Goal: Answer question/provide support

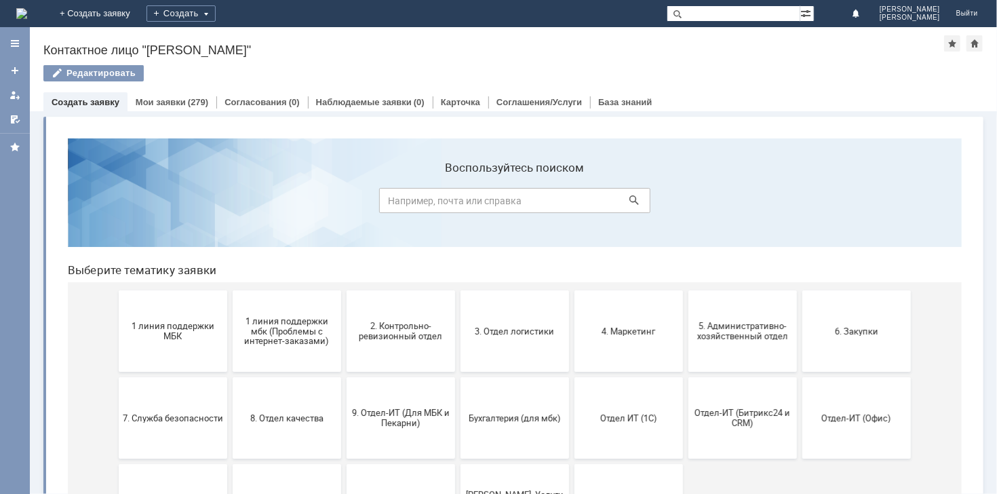
click at [27, 18] on img at bounding box center [21, 13] width 11 height 11
click at [9, 117] on div at bounding box center [14, 119] width 11 height 11
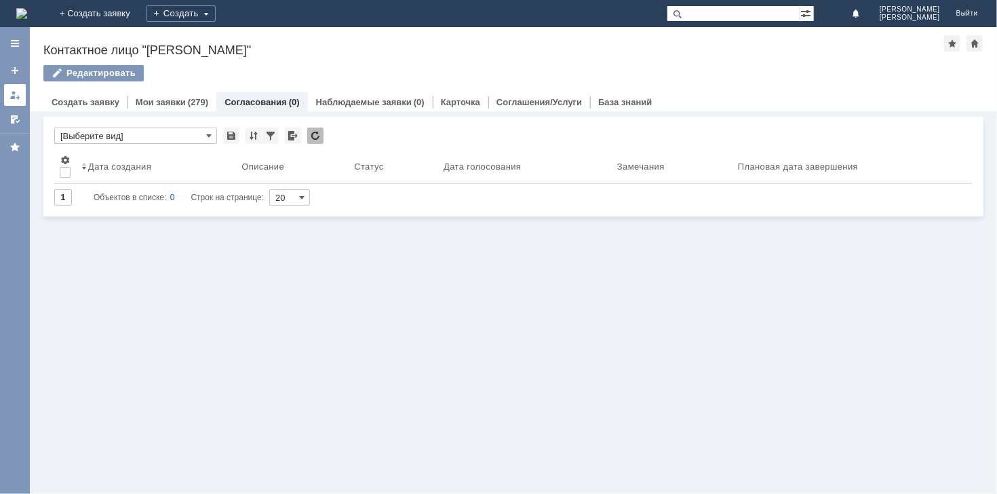
click at [12, 89] on div at bounding box center [14, 94] width 11 height 11
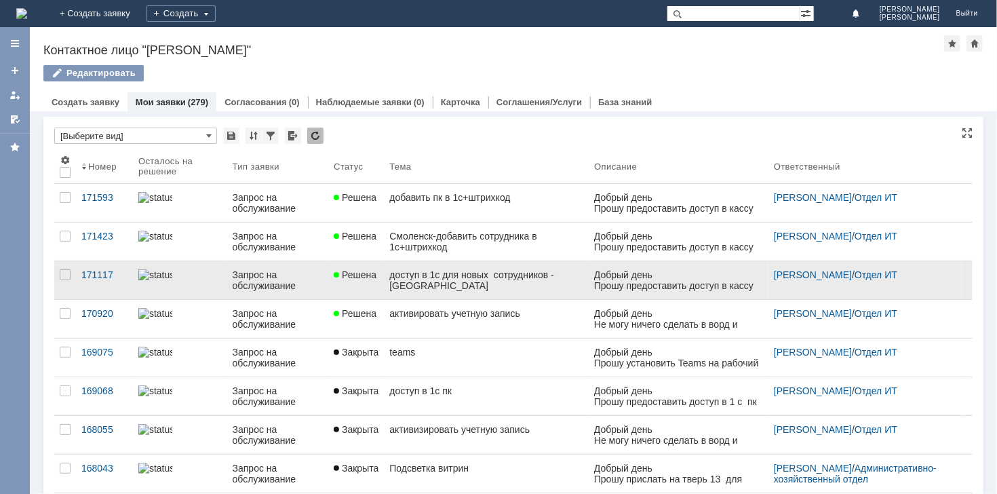
click at [441, 273] on div "доступ в 1с для новых сотрудников -[GEOGRAPHIC_DATA]" at bounding box center [486, 280] width 194 height 22
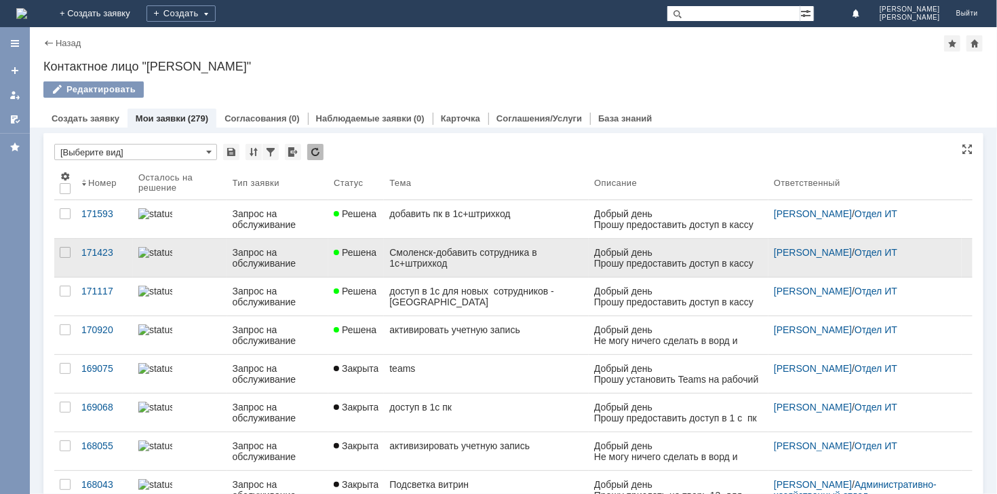
click at [466, 262] on div "Смоленск-добавить сотрудника в 1с+штрихкод" at bounding box center [486, 258] width 194 height 22
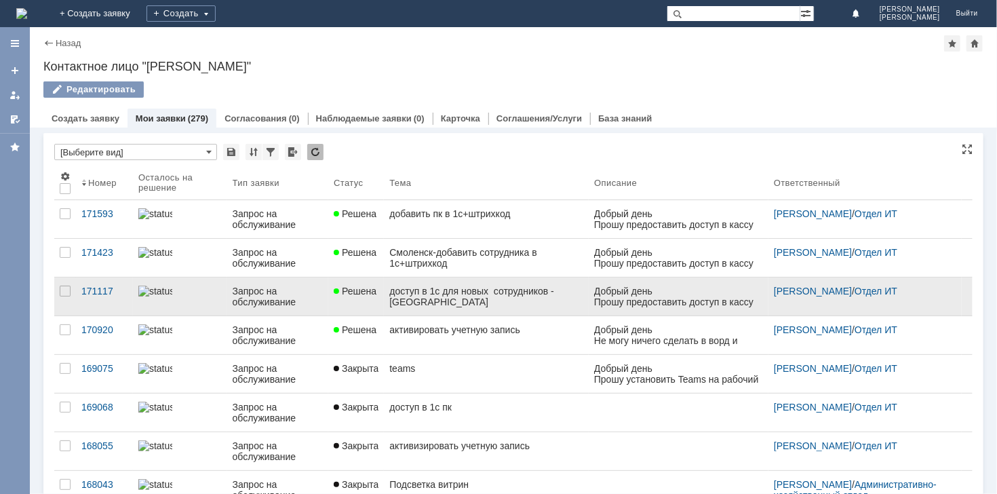
click at [517, 288] on div "доступ в 1с для новых сотрудников -[GEOGRAPHIC_DATA]" at bounding box center [486, 296] width 194 height 22
